Goal: Check status: Check status

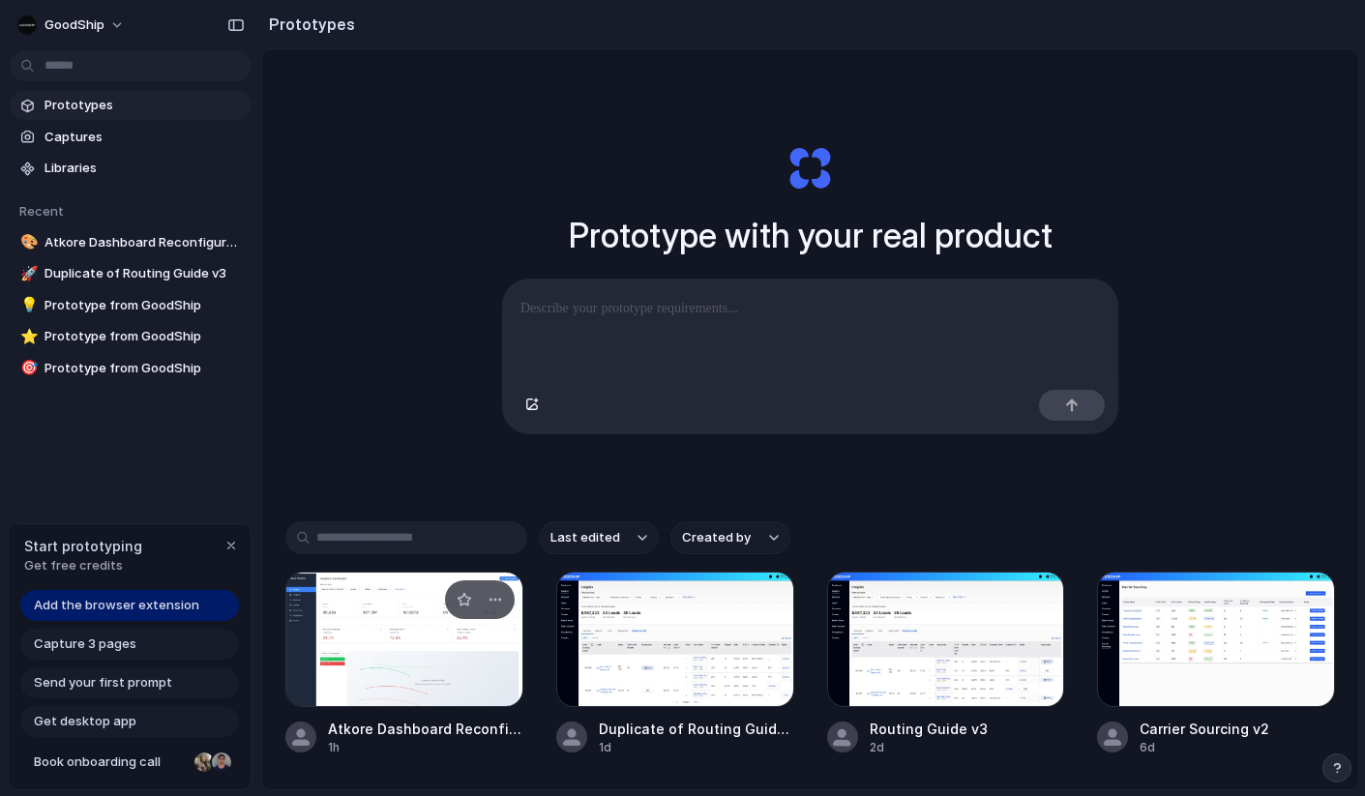
click at [411, 670] on div at bounding box center [404, 639] width 238 height 135
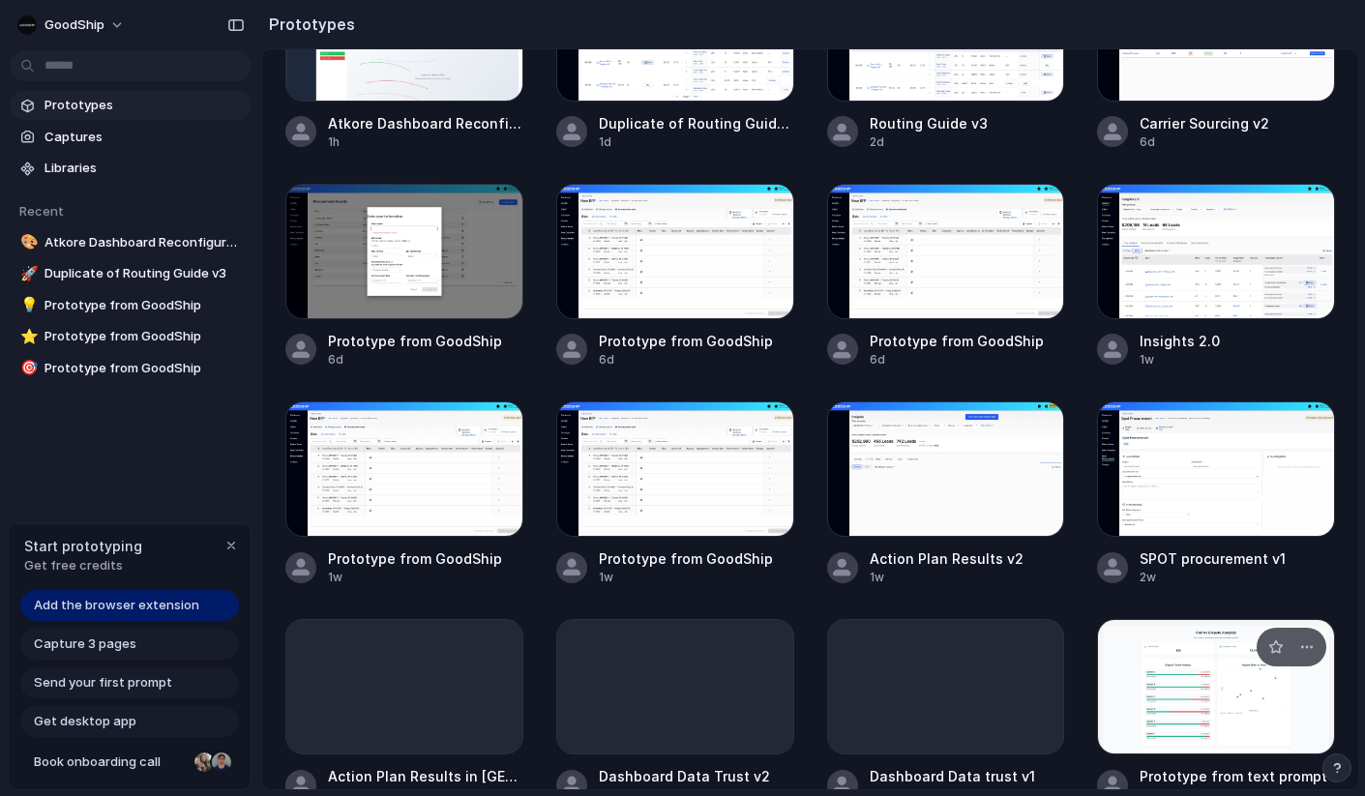
scroll to position [680, 0]
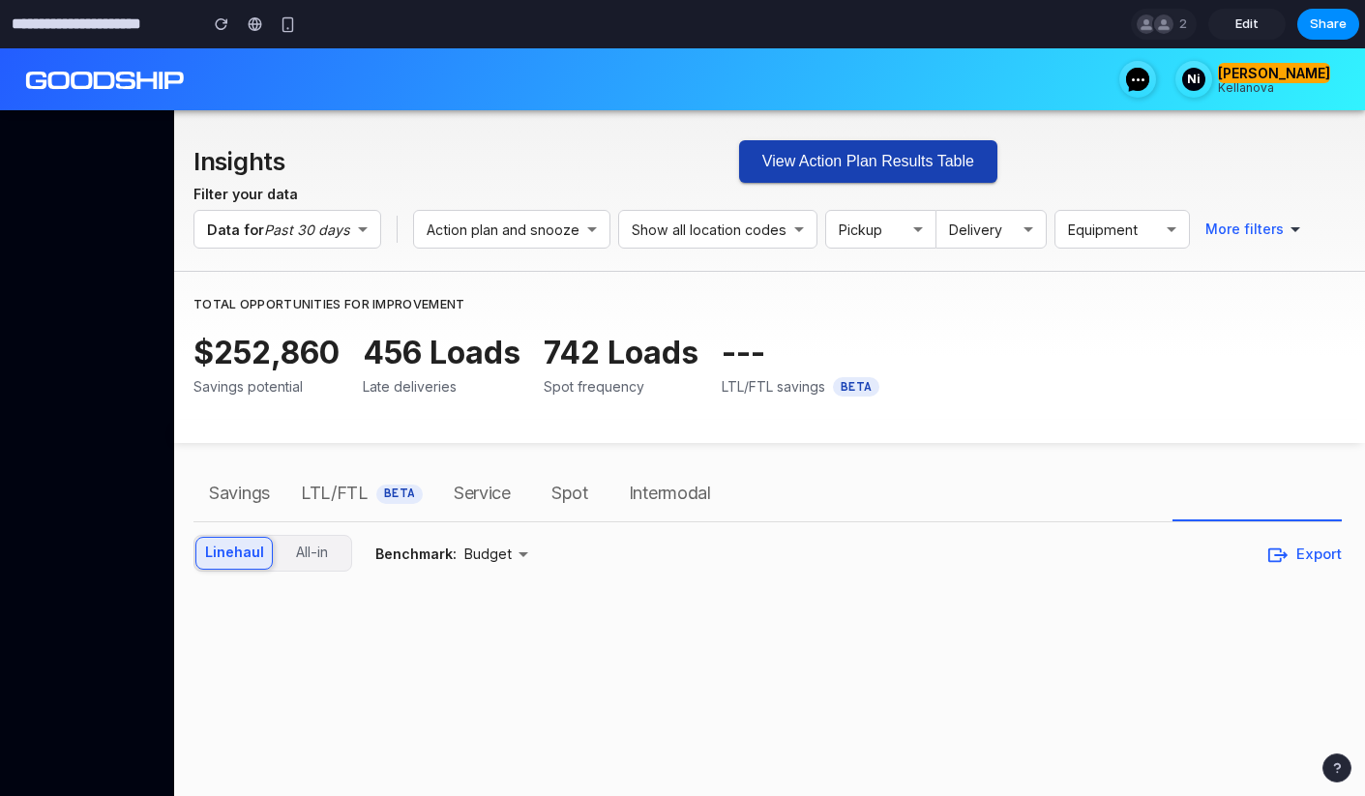
click at [913, 162] on button "View Action Plan Results Table" at bounding box center [868, 161] width 258 height 43
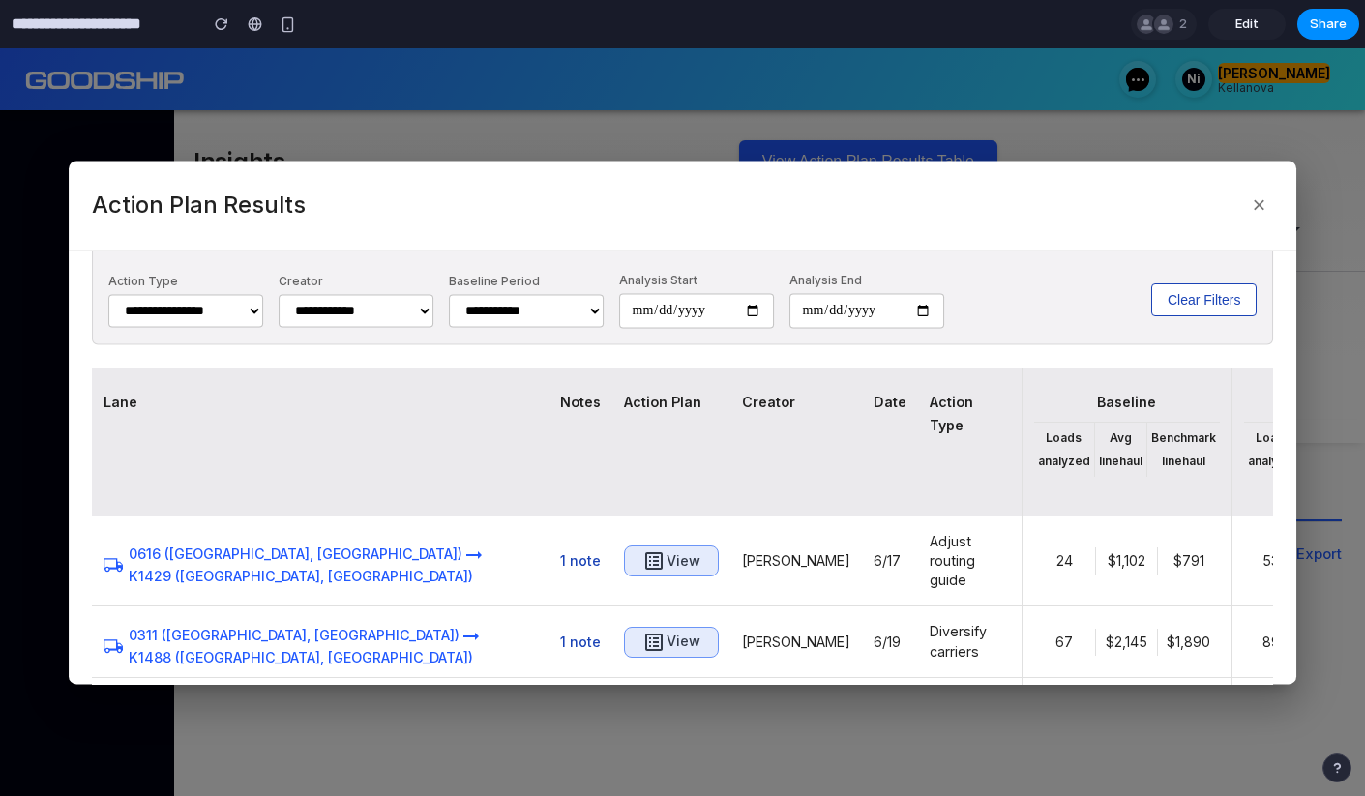
scroll to position [234, 0]
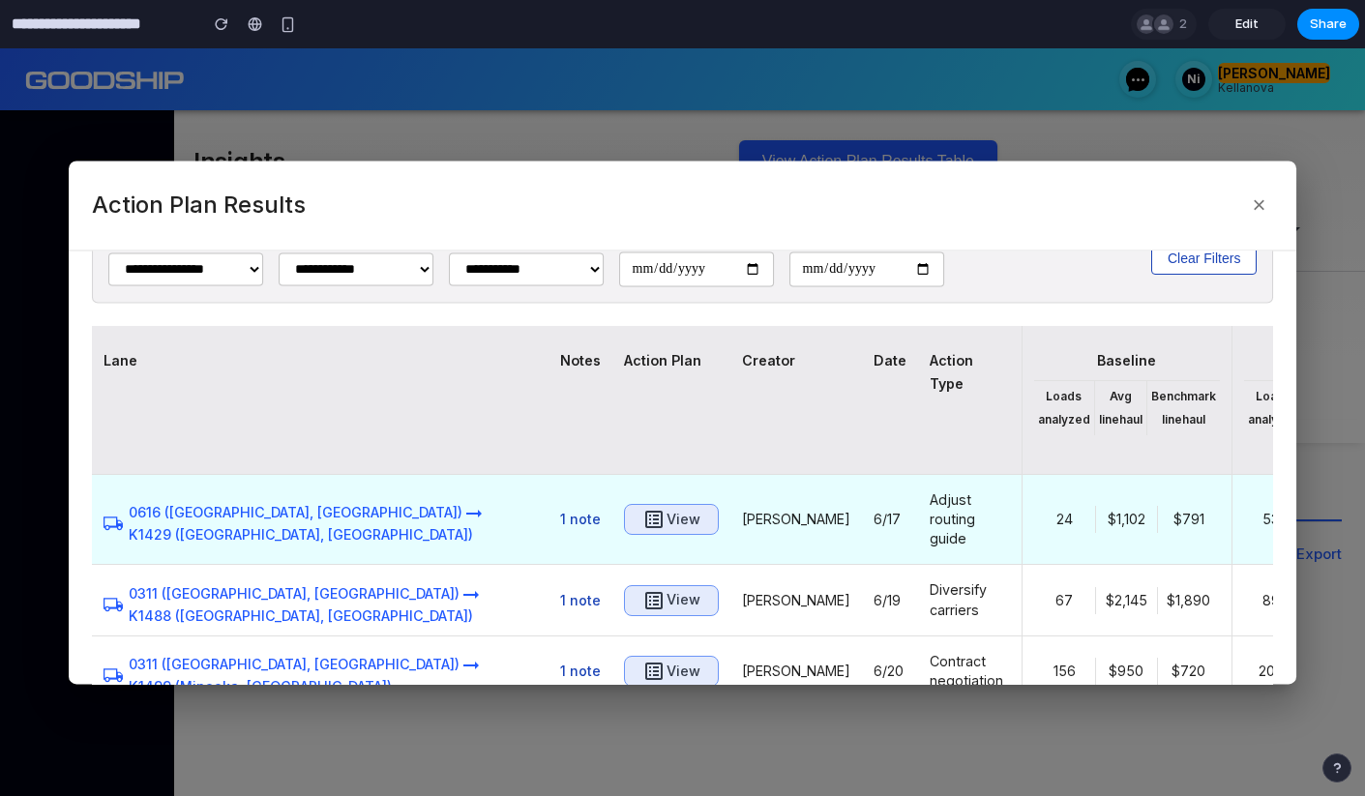
click at [667, 515] on h6 "View" at bounding box center [684, 520] width 34 height 24
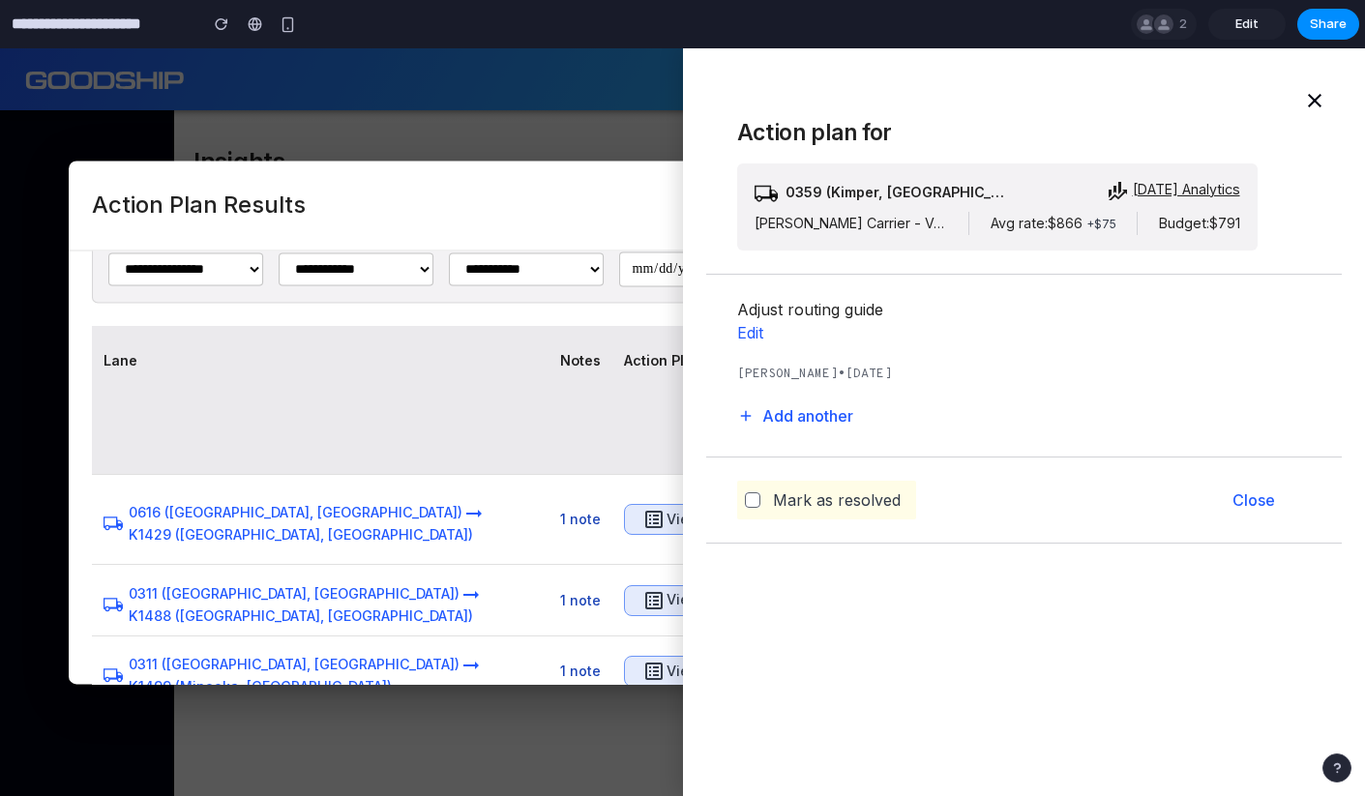
drag, startPoint x: 1319, startPoint y: 101, endPoint x: 1075, endPoint y: 243, distance: 282.3
click at [1319, 101] on icon "button" at bounding box center [1314, 100] width 23 height 23
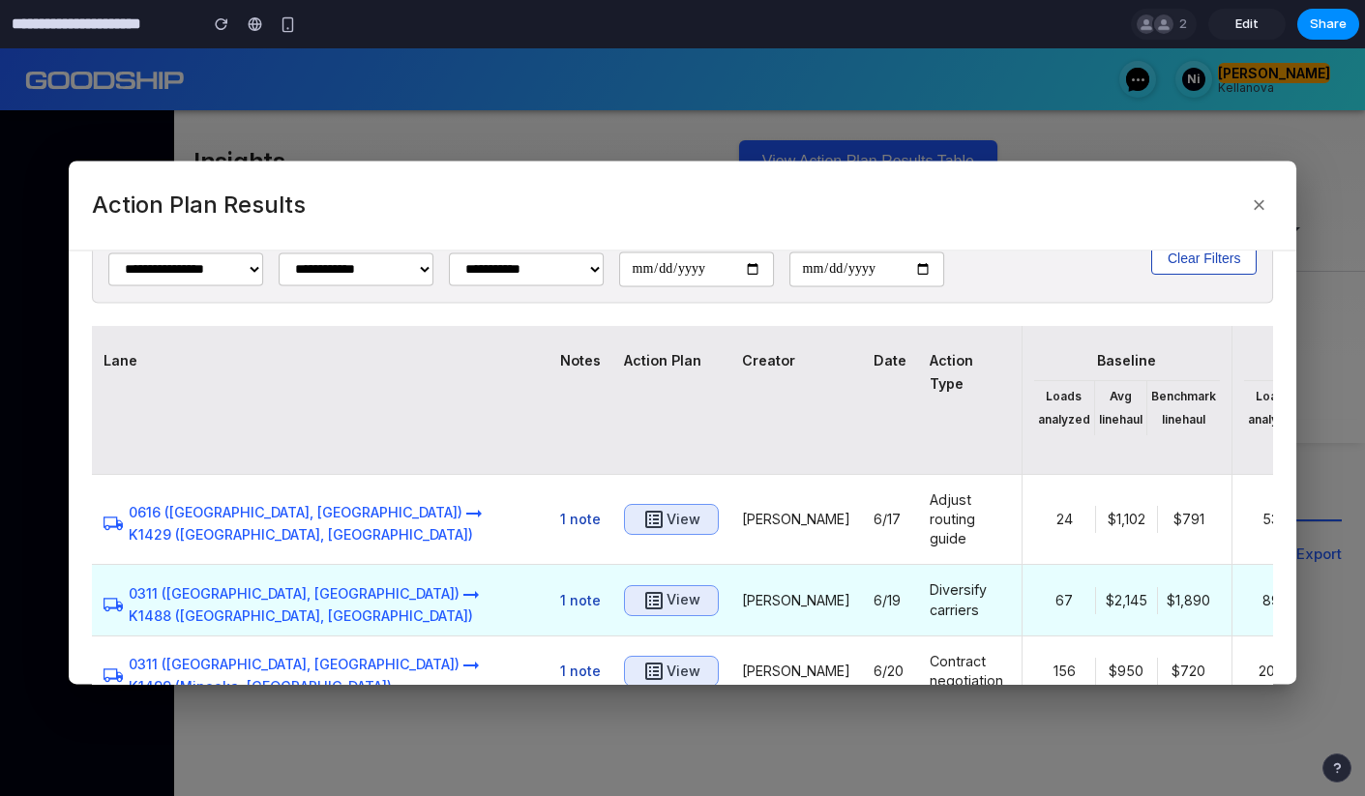
drag, startPoint x: 439, startPoint y: 604, endPoint x: 485, endPoint y: 581, distance: 50.6
click at [642, 604] on icon "button" at bounding box center [653, 600] width 23 height 23
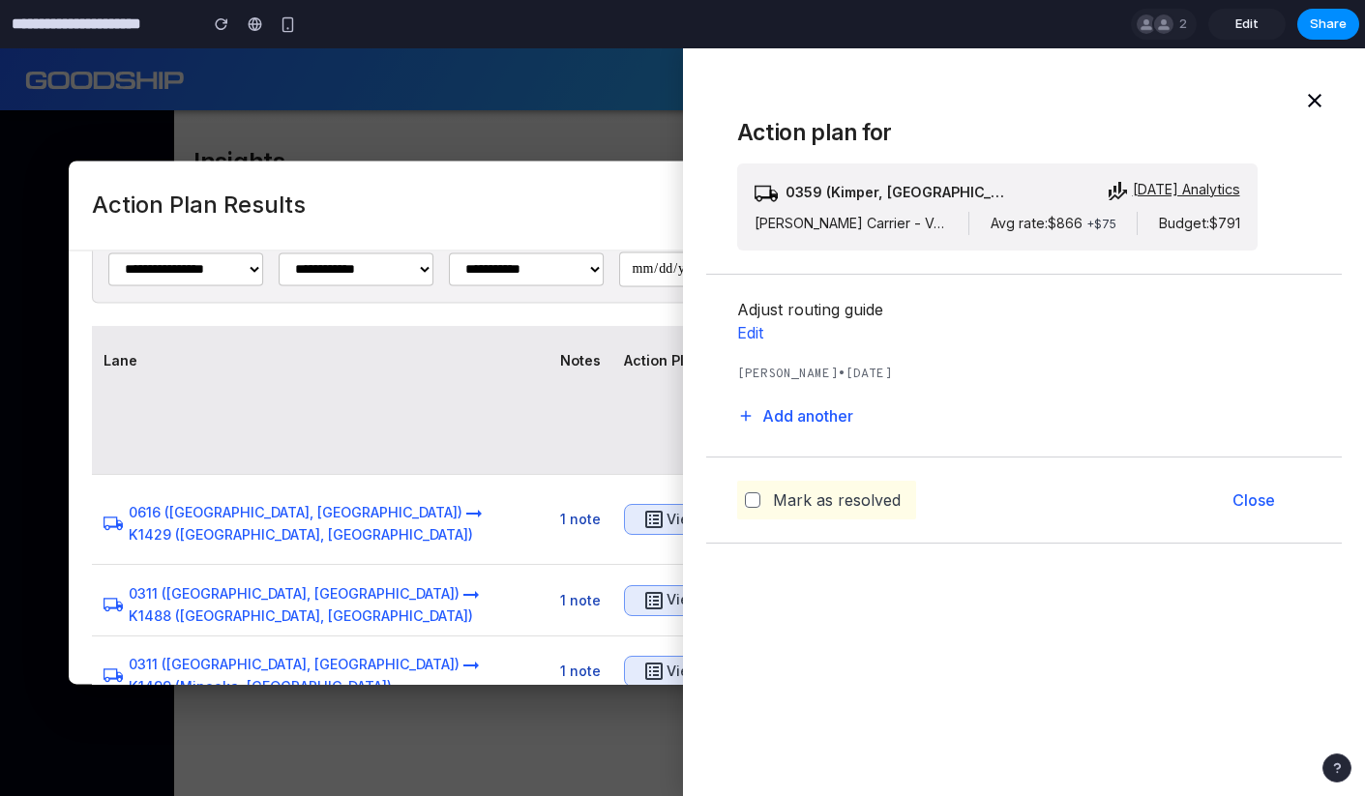
drag, startPoint x: 1315, startPoint y: 92, endPoint x: 734, endPoint y: 60, distance: 581.4
click at [1312, 92] on icon "button" at bounding box center [1314, 100] width 23 height 23
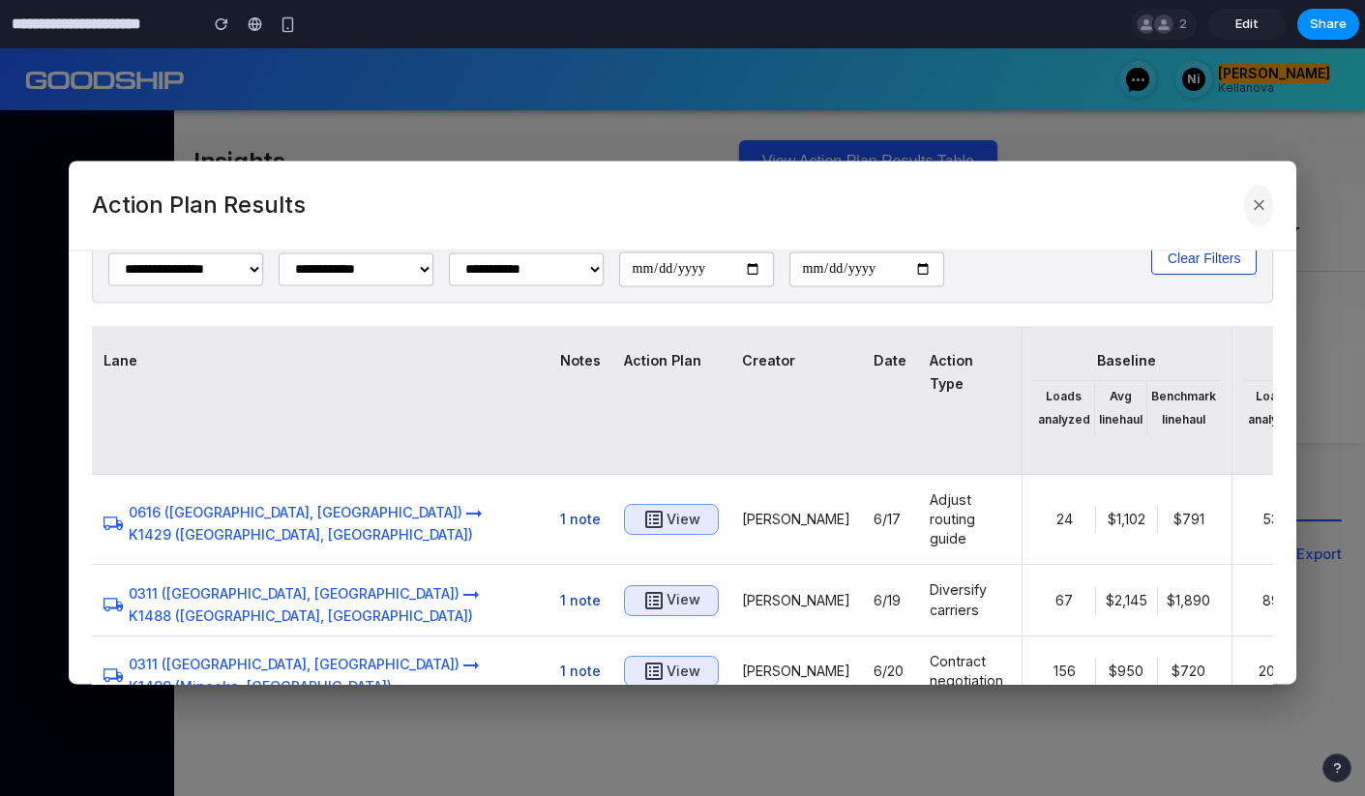
click at [1263, 205] on button "×" at bounding box center [1258, 205] width 29 height 43
